Goal: Task Accomplishment & Management: Manage account settings

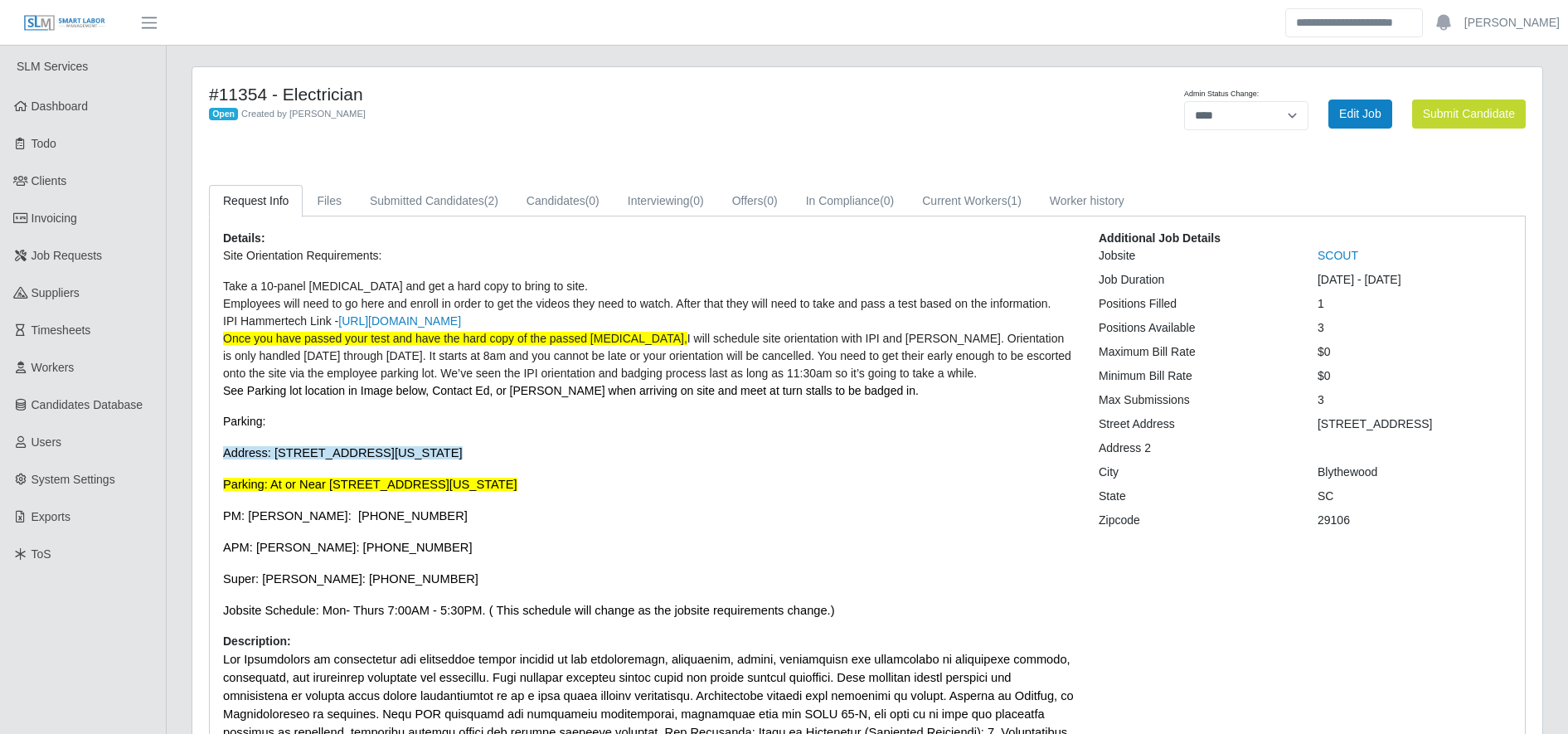
select select "****"
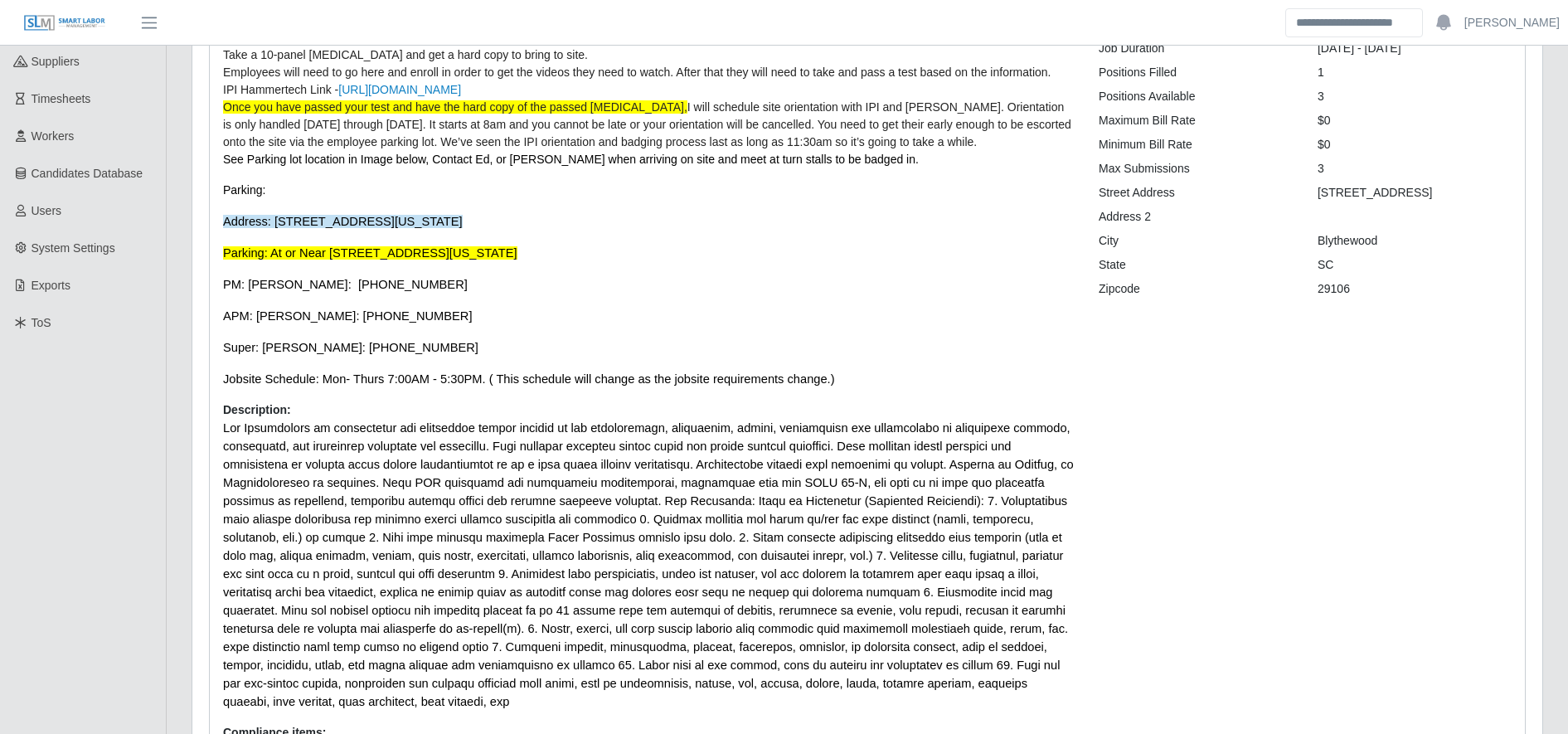
scroll to position [232, 0]
click at [348, 487] on span at bounding box center [648, 564] width 851 height 287
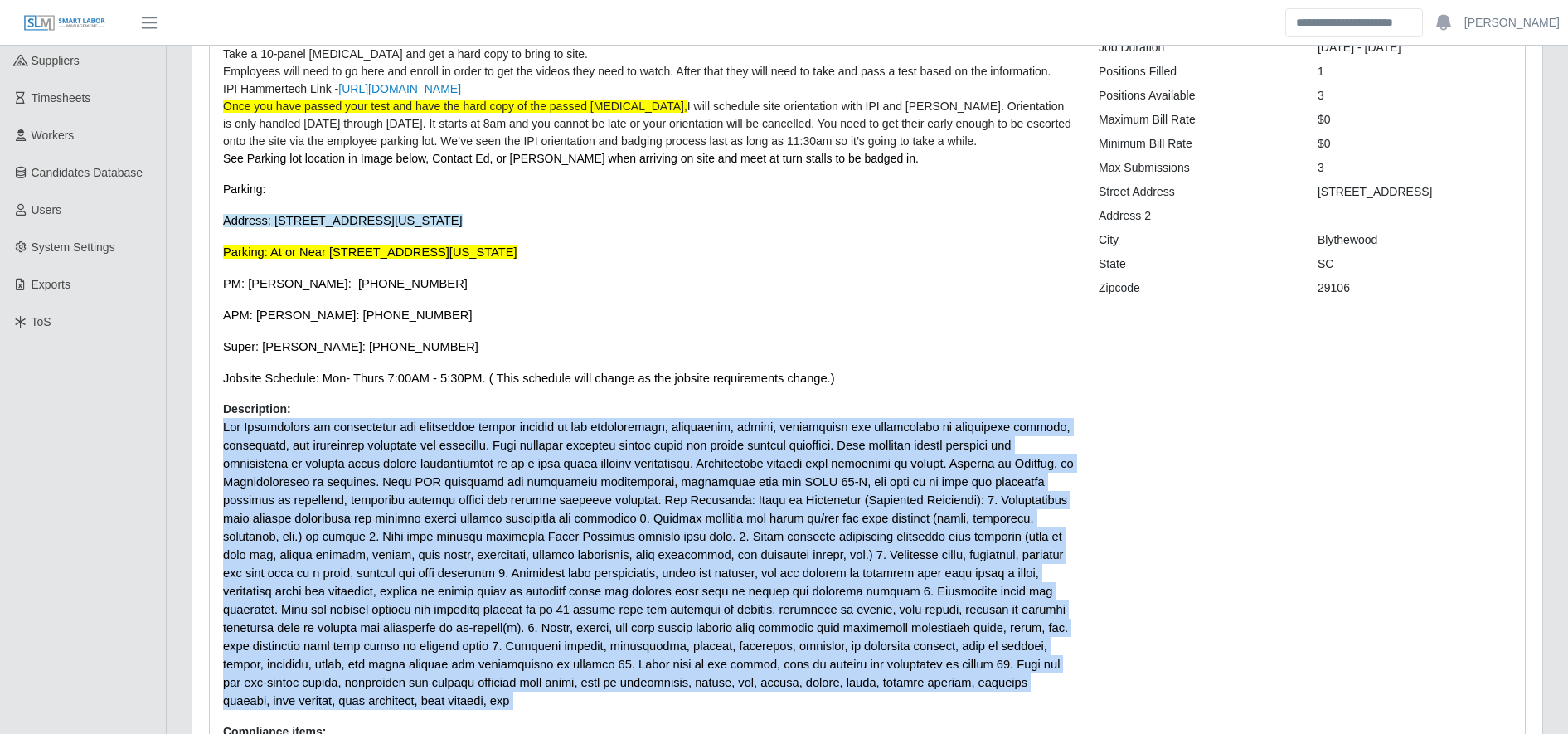
click at [348, 487] on span at bounding box center [648, 564] width 851 height 287
drag, startPoint x: 348, startPoint y: 487, endPoint x: 504, endPoint y: 512, distance: 158.0
copy div "The Electrician is responsible for performing duties related to the installatio…"
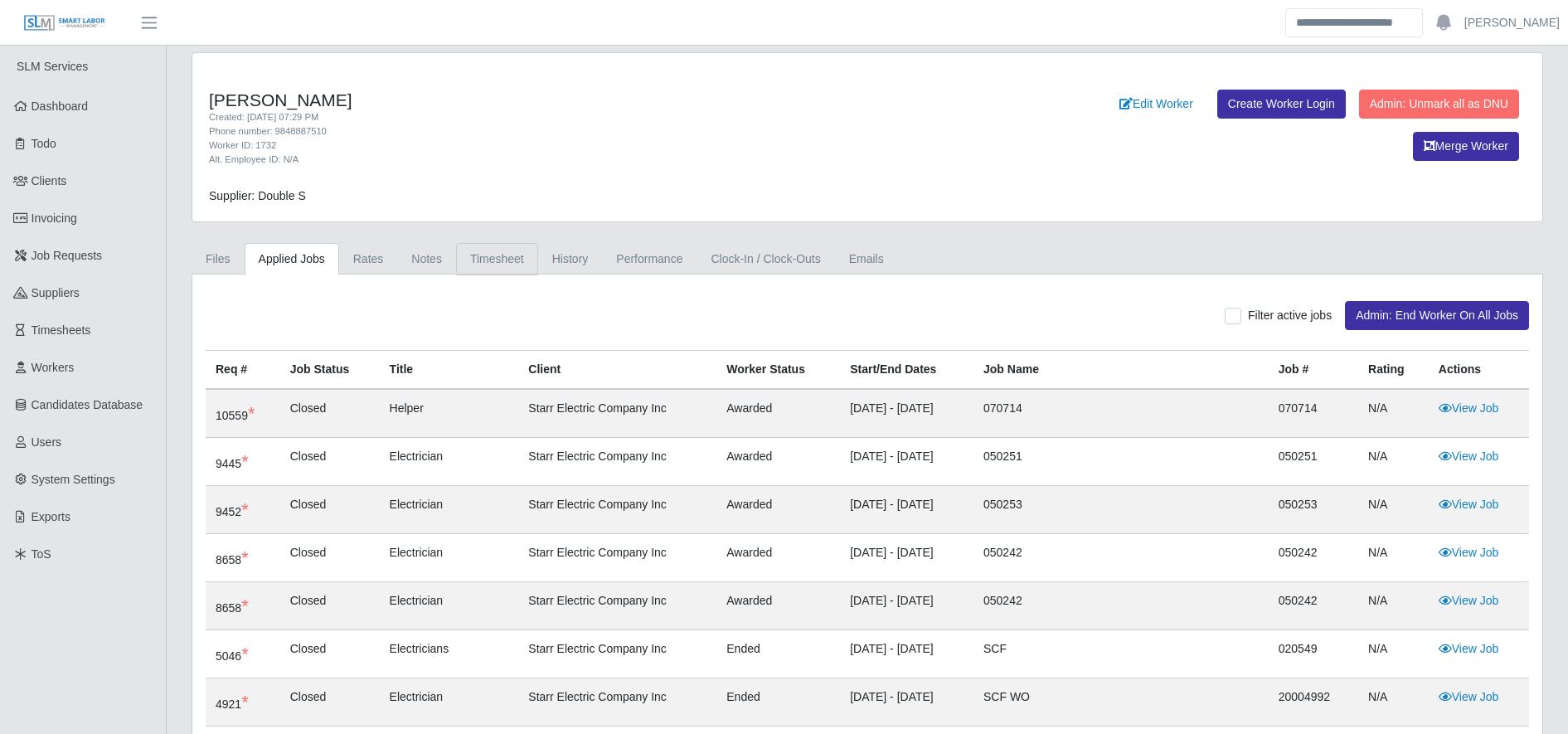
click at [482, 245] on link "Timesheet" at bounding box center [496, 260] width 82 height 33
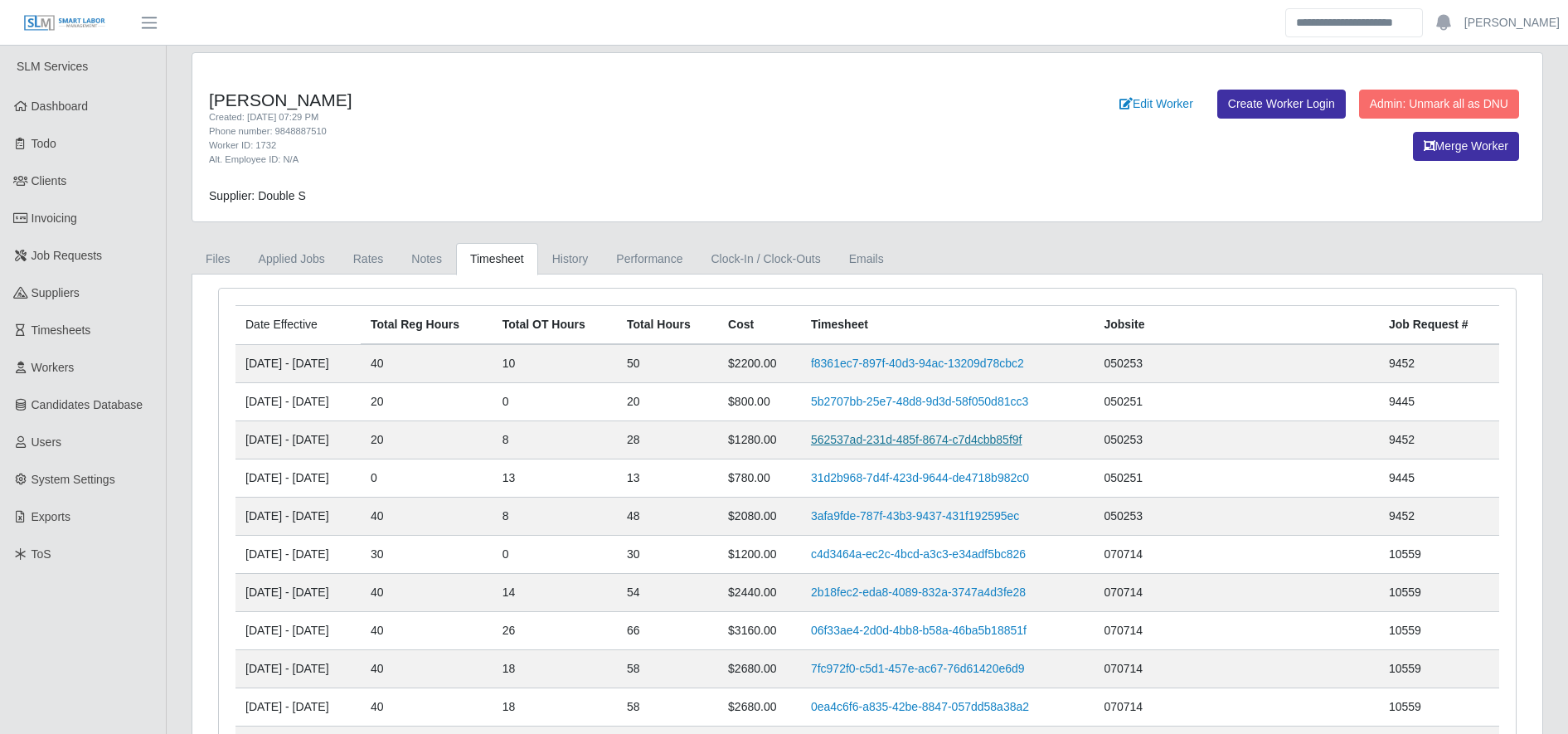
click at [975, 435] on link "562537ad-231d-485f-8674-c7d4cbb85f9f" at bounding box center [916, 440] width 212 height 13
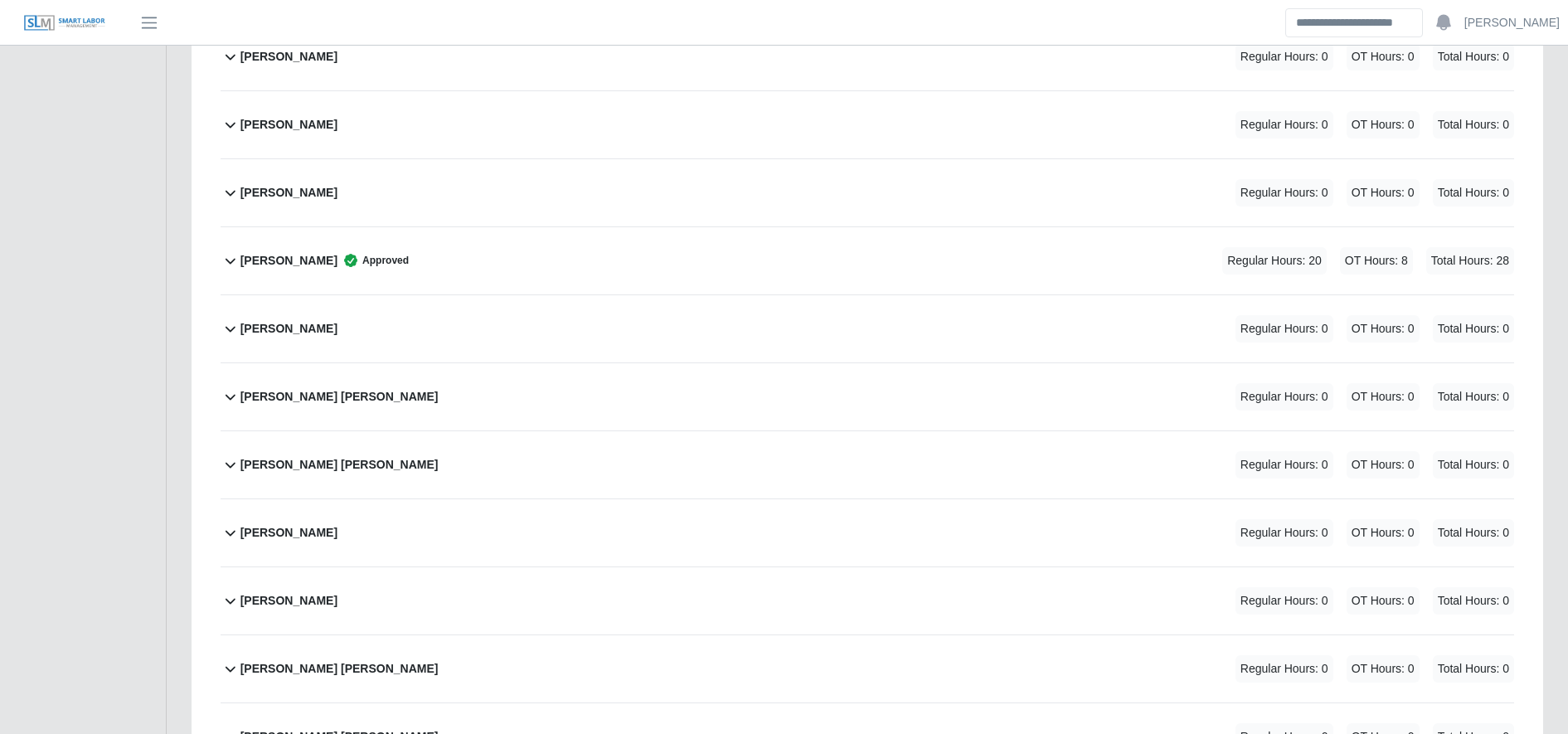
scroll to position [3388, 0]
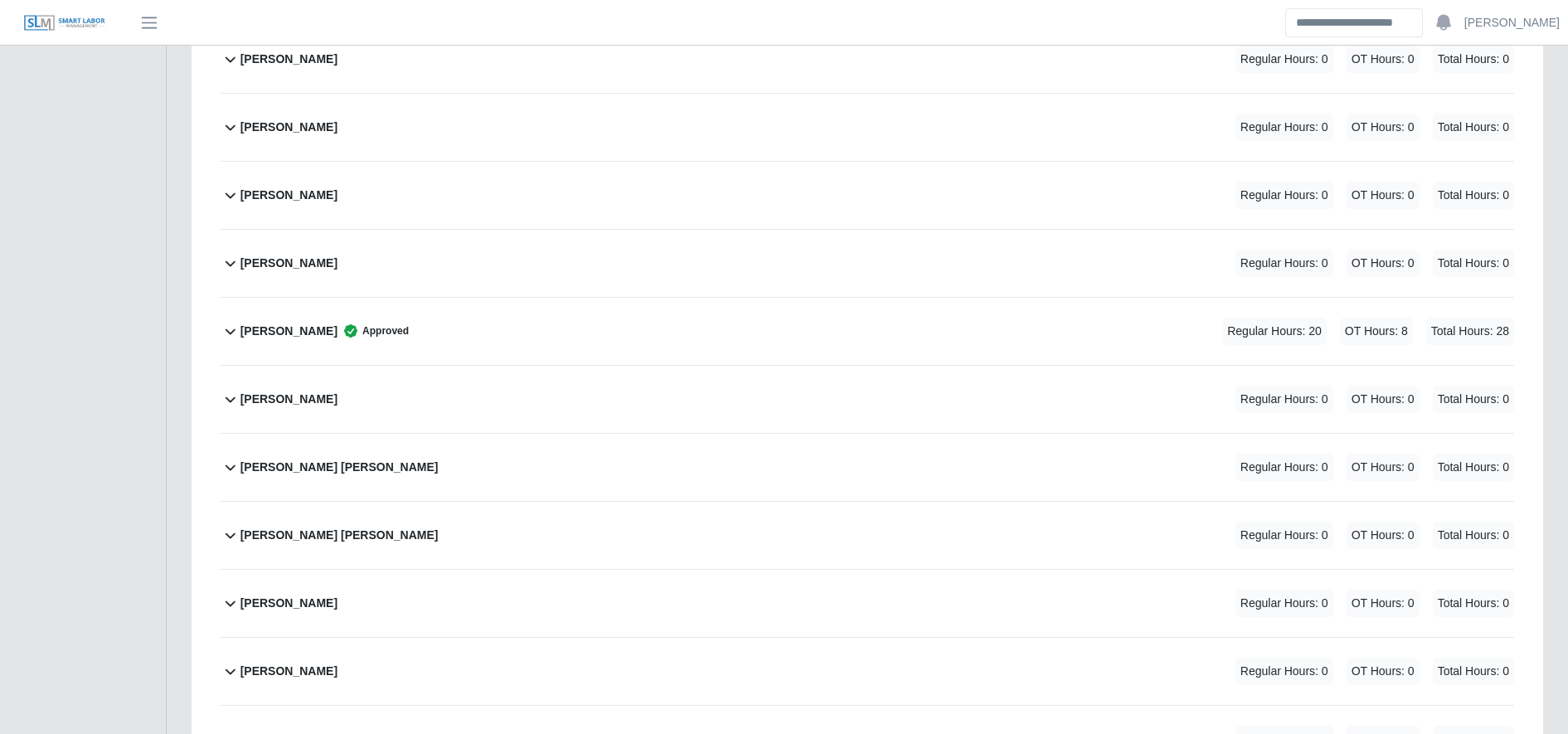
click at [548, 324] on div "Manuel Mendes Approved Regular Hours: 20 OT Hours: 8 Total Hours: 28" at bounding box center [877, 332] width 1274 height 67
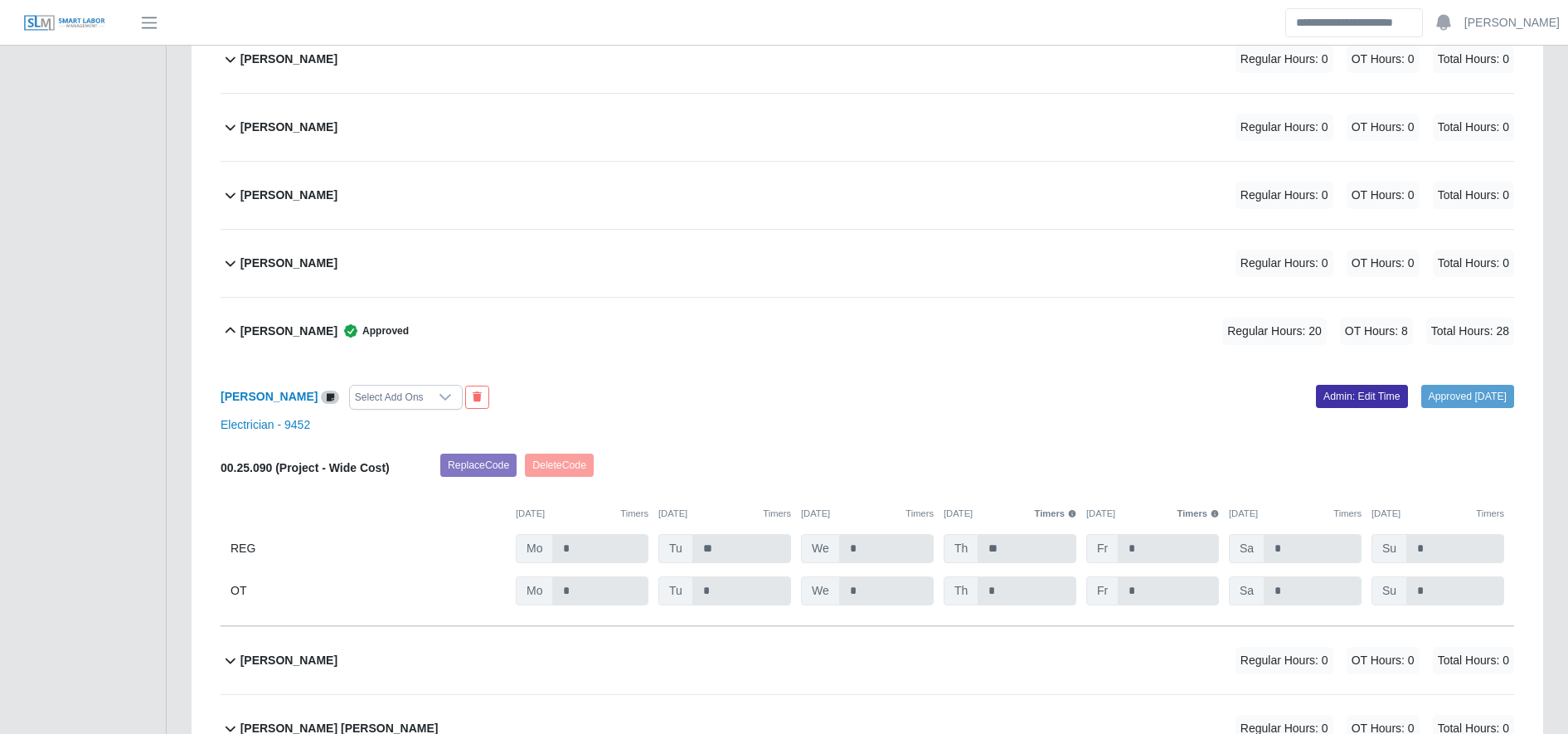
scroll to position [3565, 0]
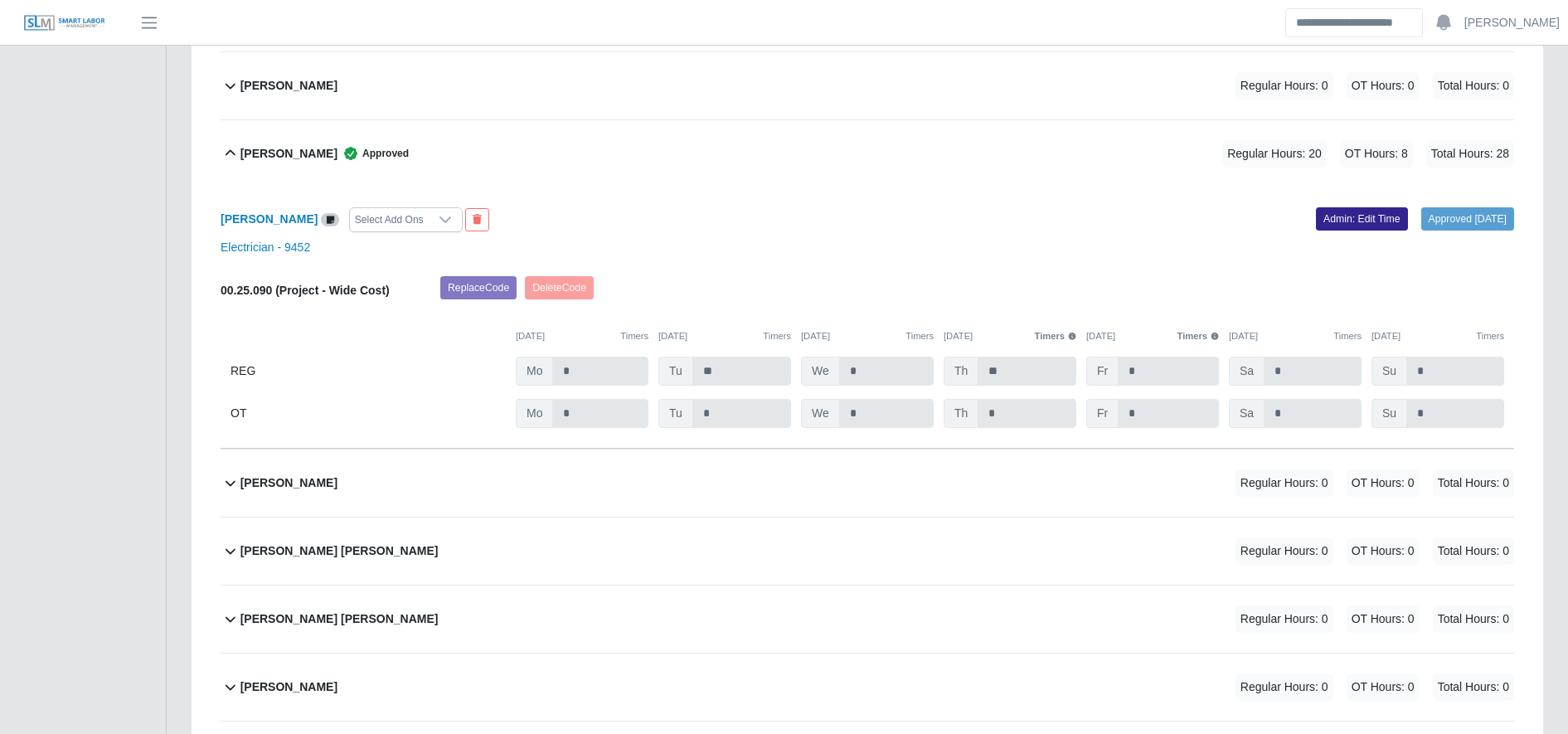
click at [1340, 217] on link "Admin: Edit Time" at bounding box center [1362, 219] width 92 height 23
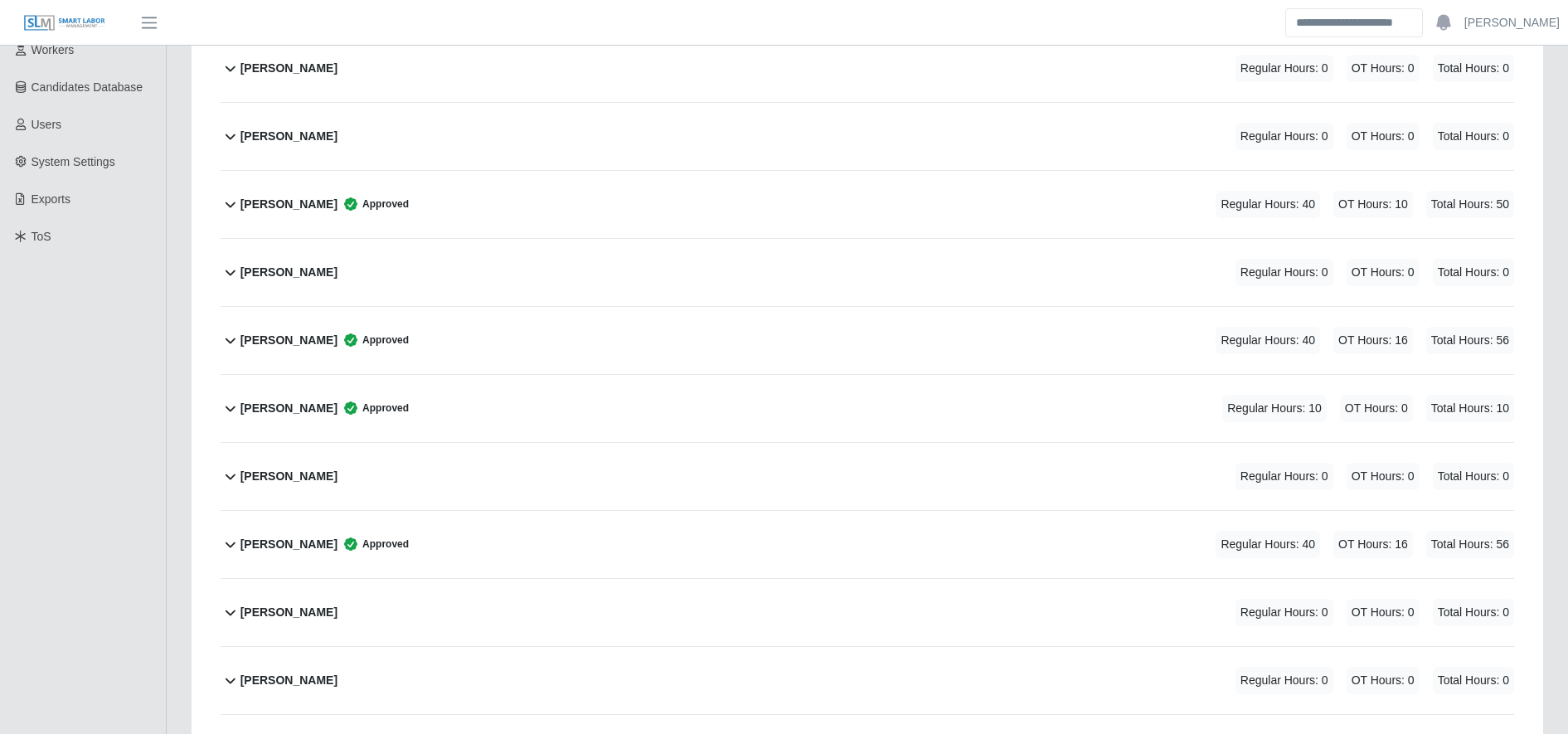
scroll to position [0, 0]
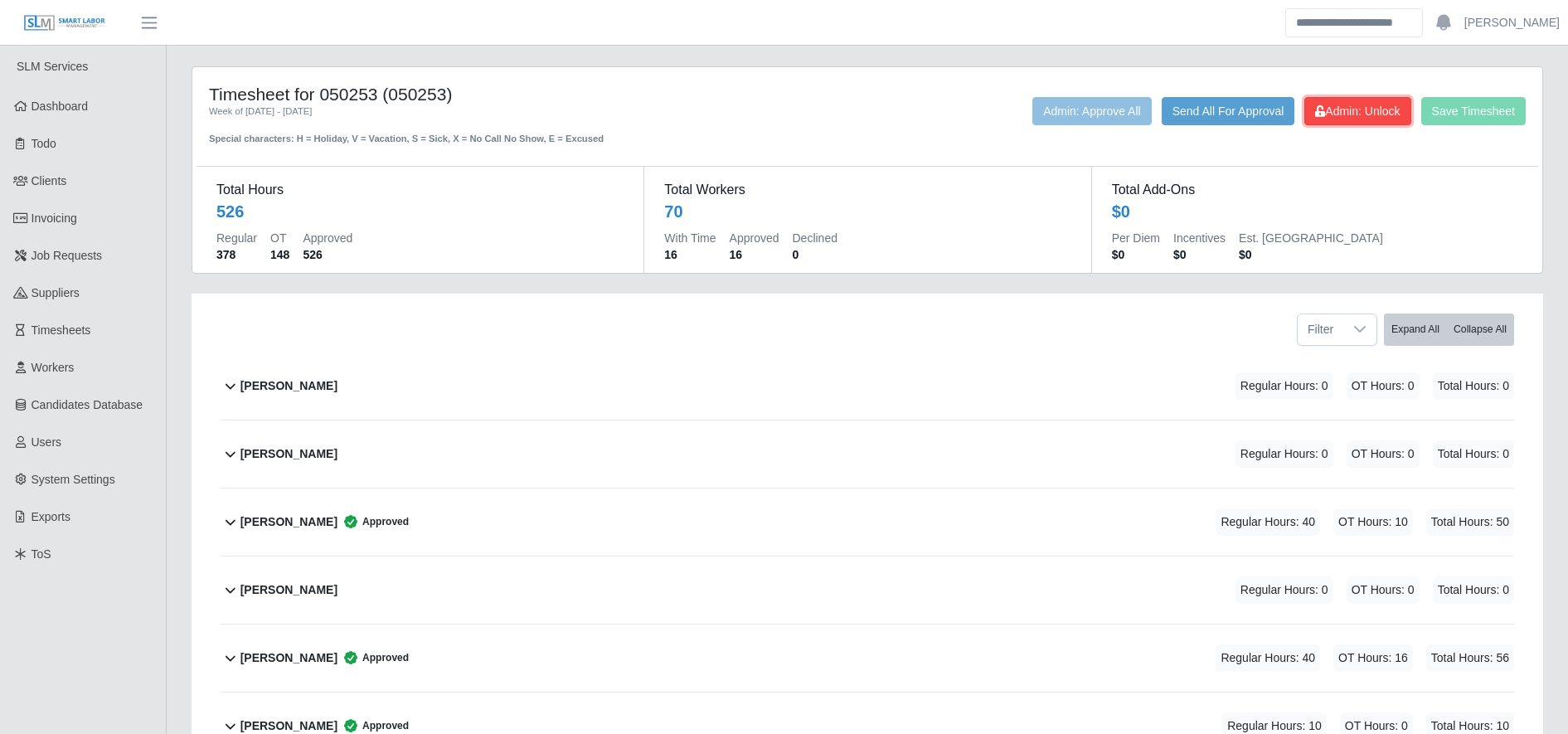
click at [1368, 101] on button "Admin: Unlock" at bounding box center [1356, 111] width 106 height 28
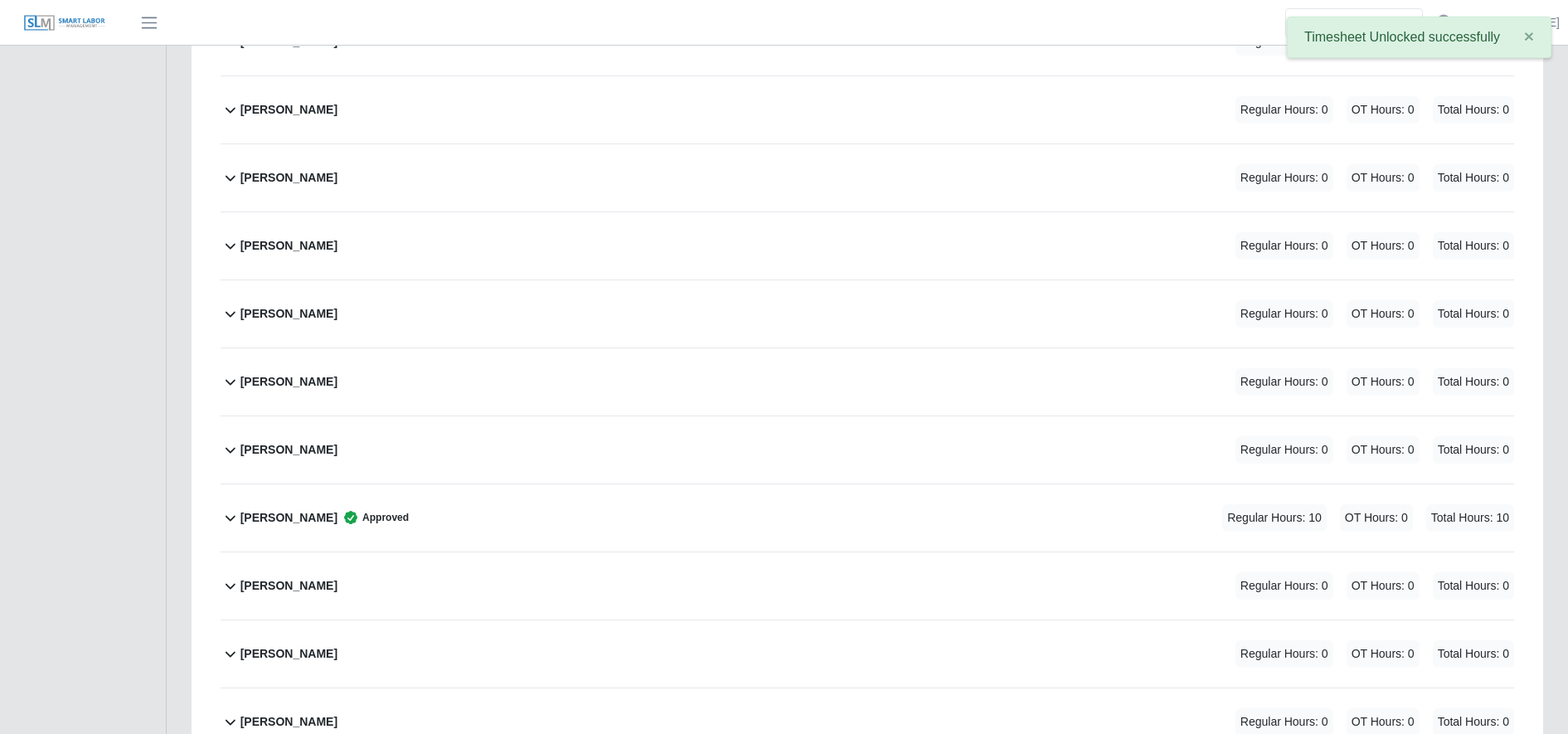
scroll to position [3556, 0]
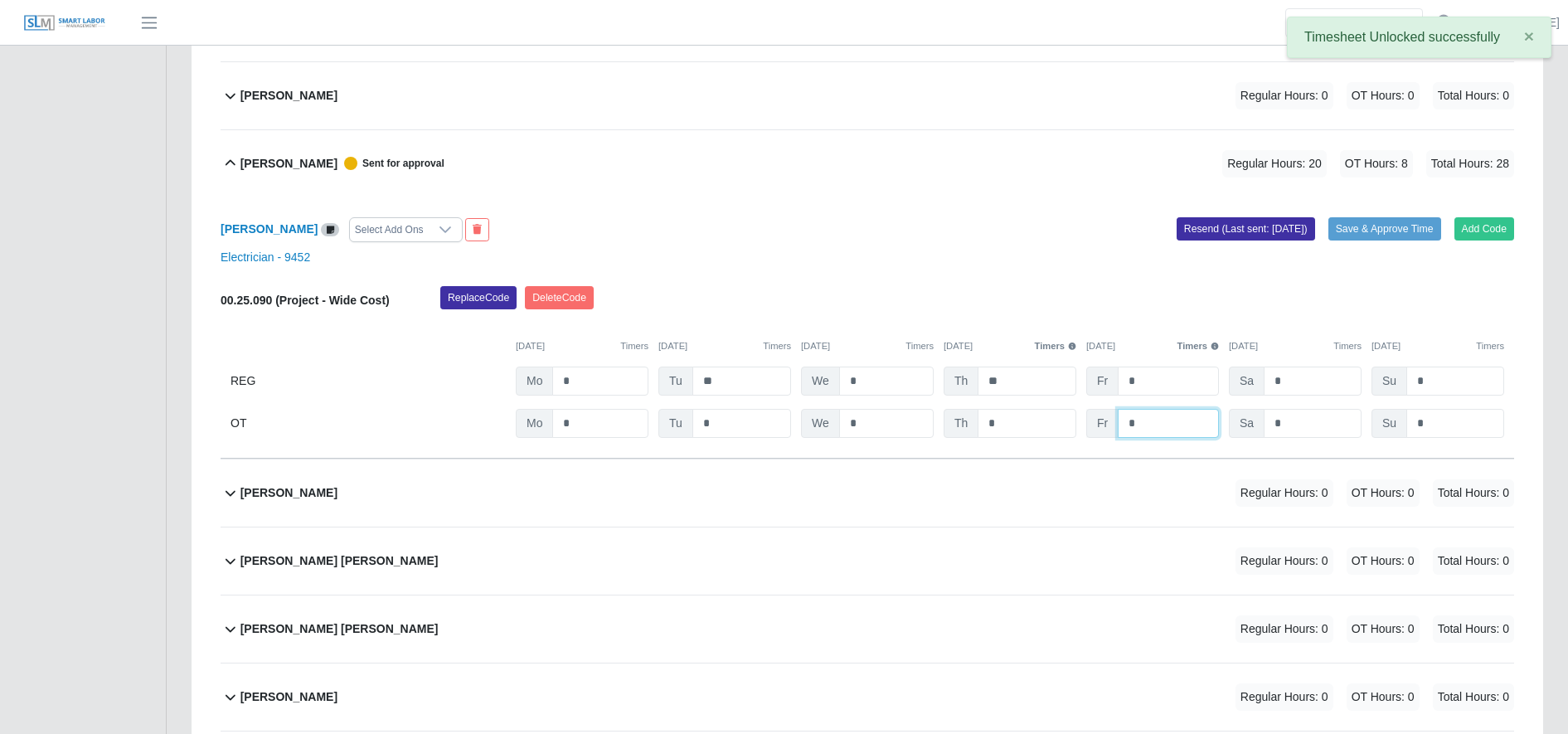
click at [1191, 422] on input "*" at bounding box center [1167, 423] width 101 height 29
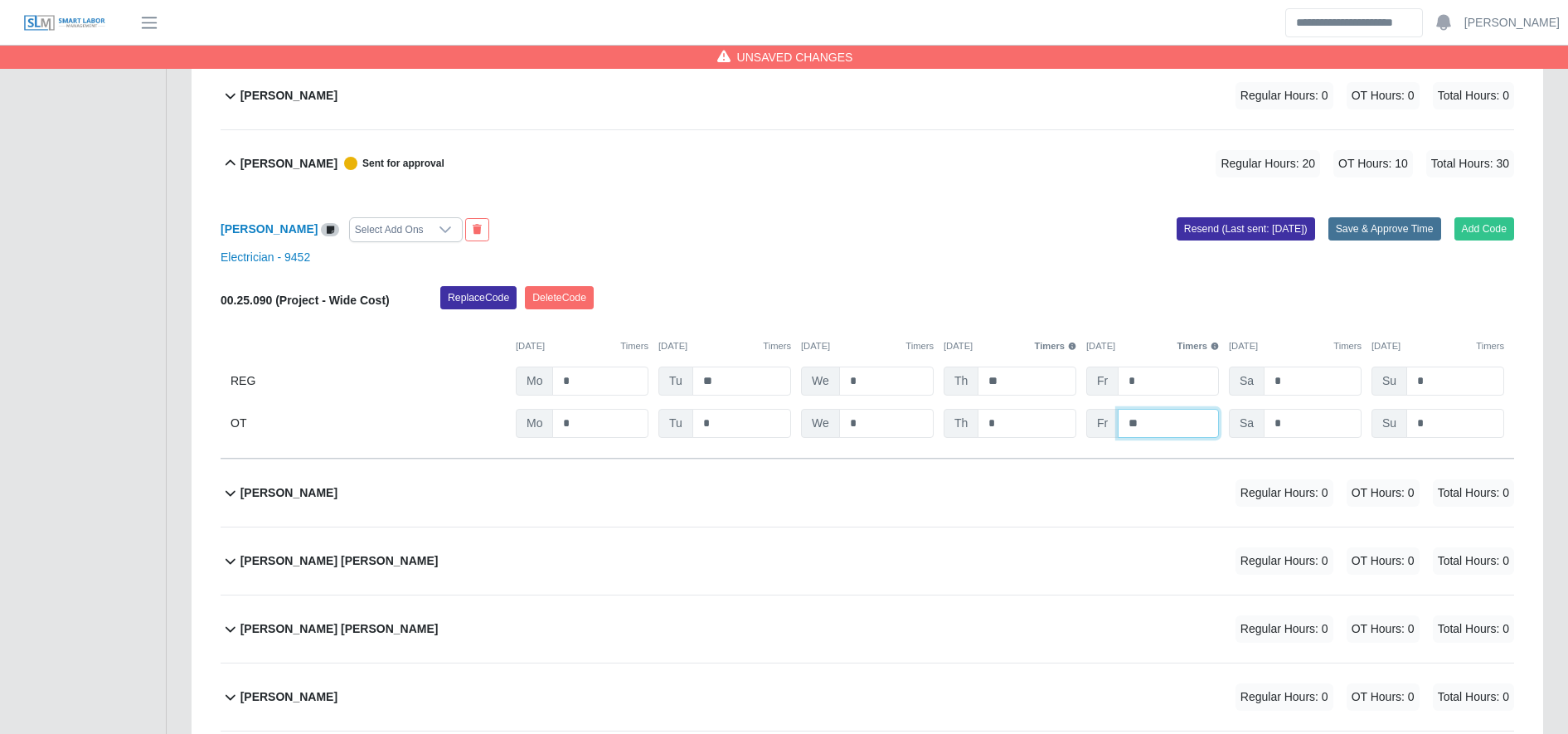
type input "**"
click at [1376, 224] on button "Save & Approve Time" at bounding box center [1383, 229] width 112 height 23
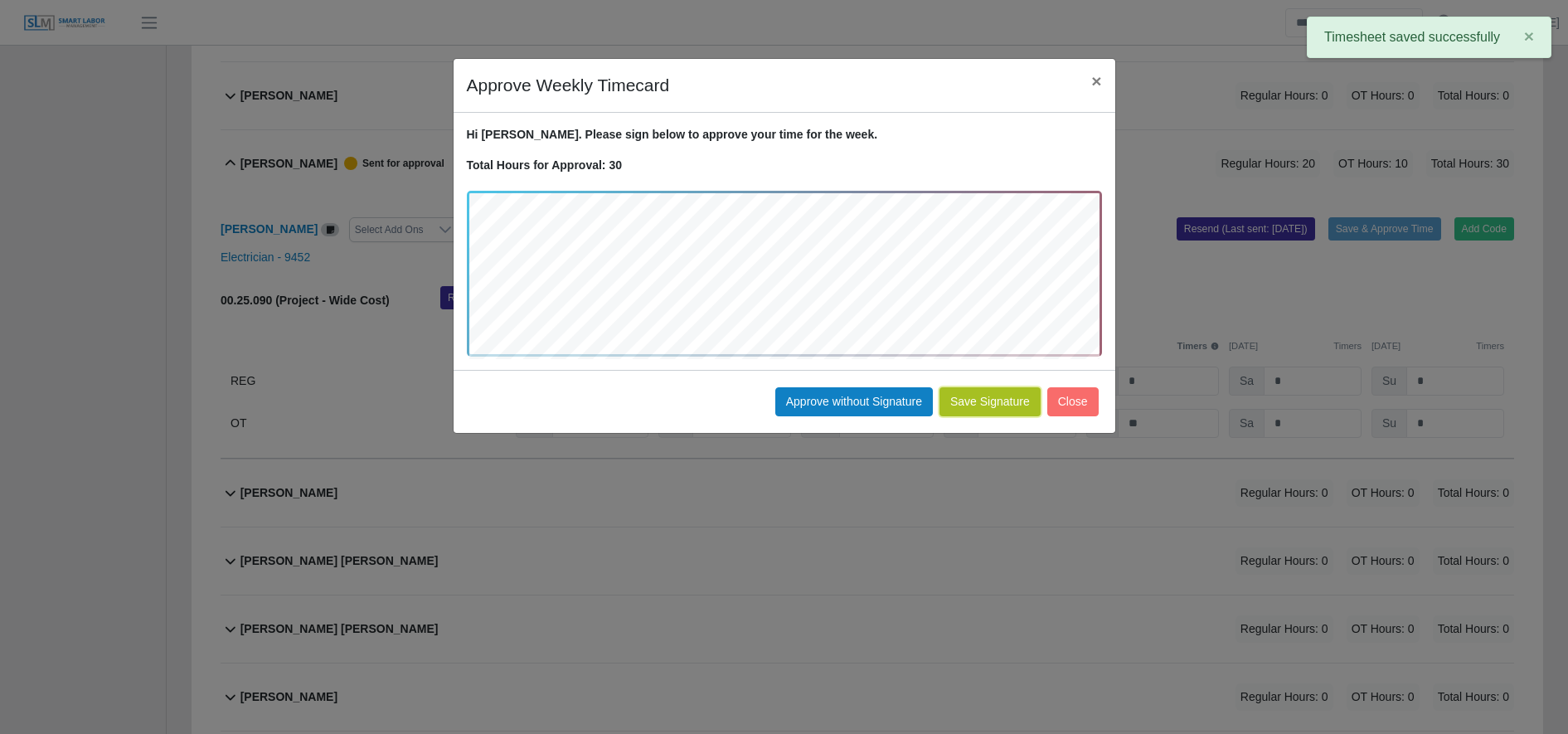
click at [1002, 408] on button "Save Signature" at bounding box center [989, 402] width 101 height 29
